Goal: Task Accomplishment & Management: Manage account settings

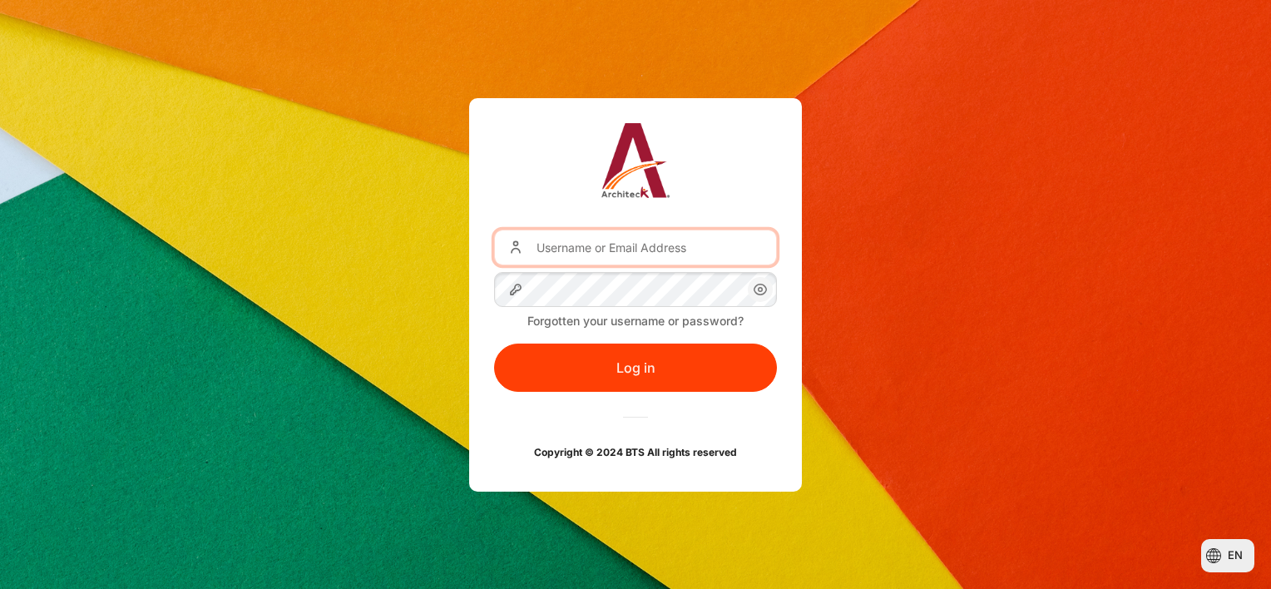
click at [616, 249] on input "Username or Email Address" at bounding box center [635, 247] width 283 height 35
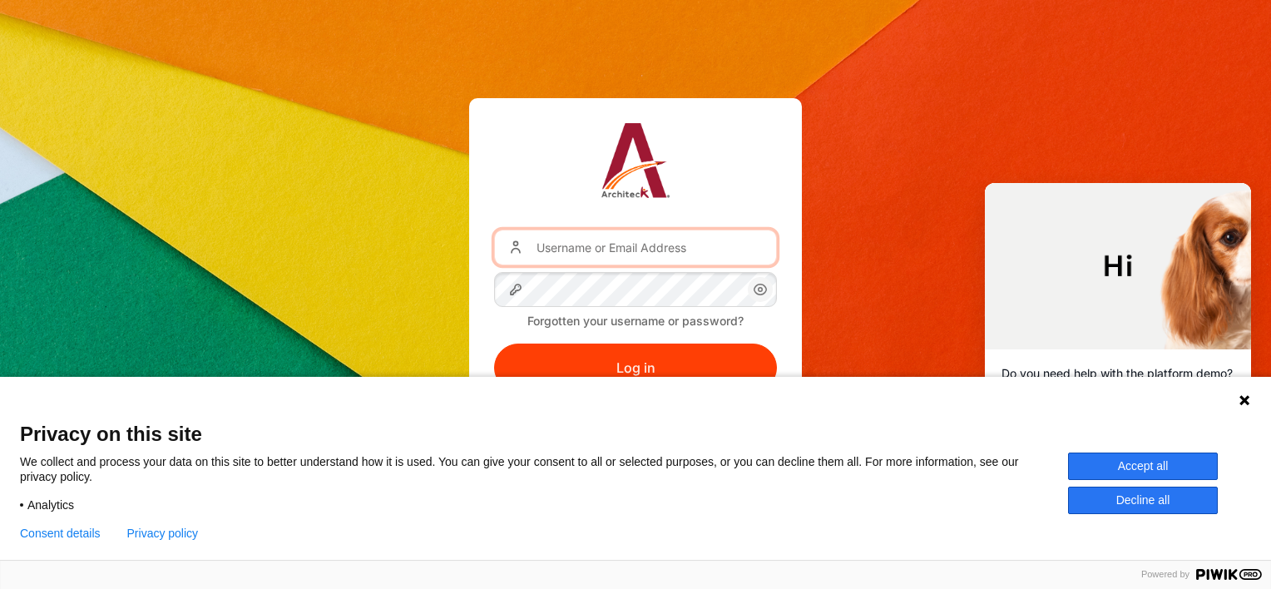
type input "[EMAIL_ADDRESS][DOMAIN_NAME]"
drag, startPoint x: 705, startPoint y: 249, endPoint x: 379, endPoint y: 260, distance: 326.3
click at [379, 260] on div "Username or Email Address [EMAIL_ADDRESS][DOMAIN_NAME] Password Forgotten your …" at bounding box center [635, 294] width 1271 height 393
click at [606, 251] on input "Username or Email Address" at bounding box center [635, 247] width 283 height 35
click at [891, 217] on div "Username or Email Address Password Forgotten your username or password? Log in …" at bounding box center [635, 294] width 1271 height 393
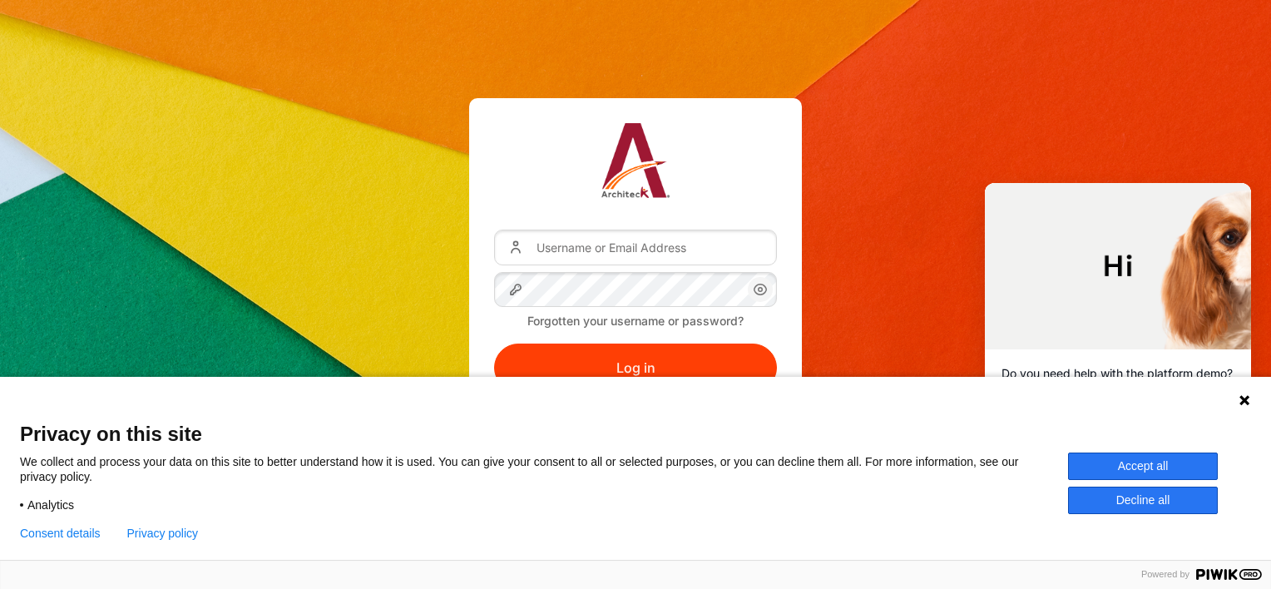
click at [1177, 468] on button "Accept all" at bounding box center [1143, 466] width 150 height 27
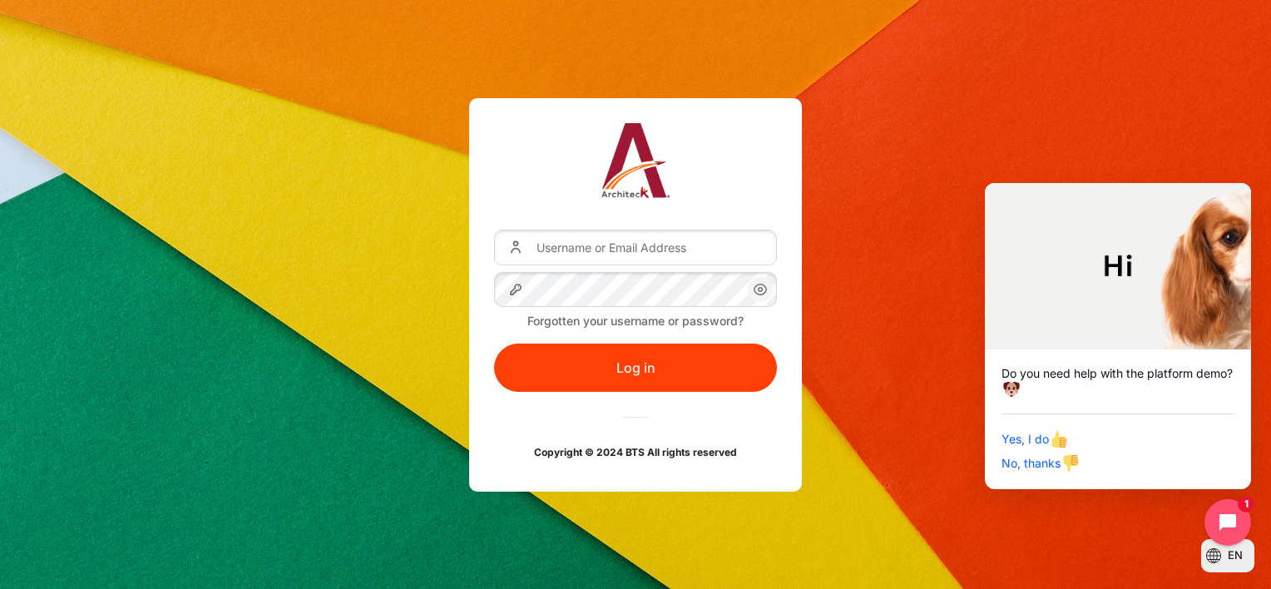
click at [887, 173] on div "Username or Email Address Password Forgotten your username or password? Log in …" at bounding box center [635, 294] width 1271 height 393
drag, startPoint x: 91, startPoint y: 0, endPoint x: 998, endPoint y: 93, distance: 912.3
click at [992, 97] on div "Username or Email Address Password Forgotten your username or password? Log in …" at bounding box center [635, 293] width 1271 height 443
